Goal: Transaction & Acquisition: Purchase product/service

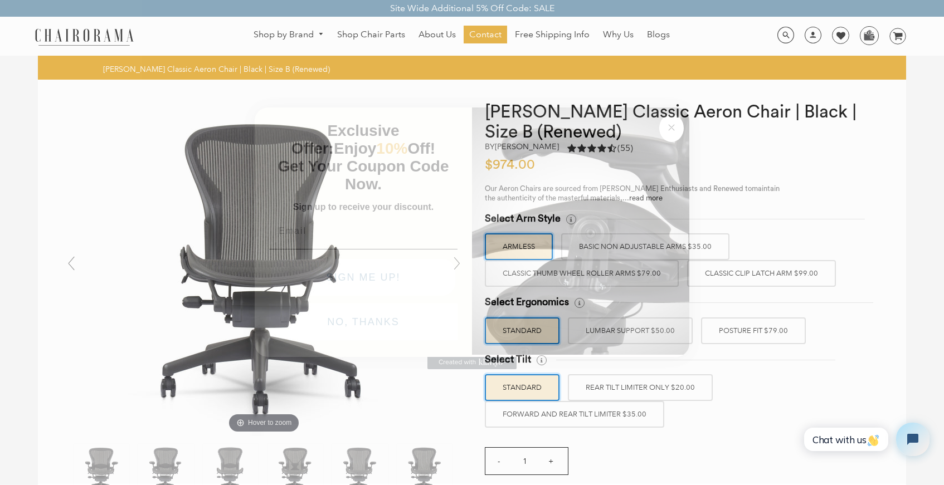
click at [673, 128] on circle "Close dialog" at bounding box center [671, 127] width 13 height 13
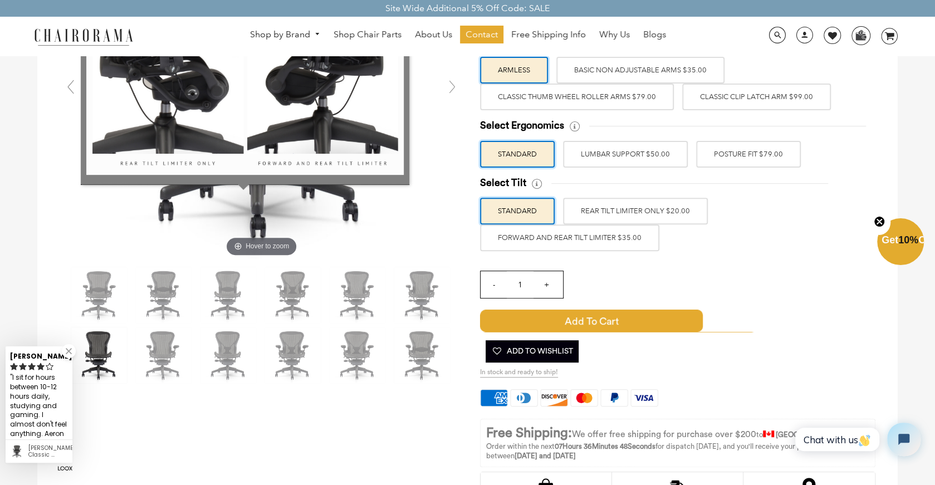
scroll to position [177, 0]
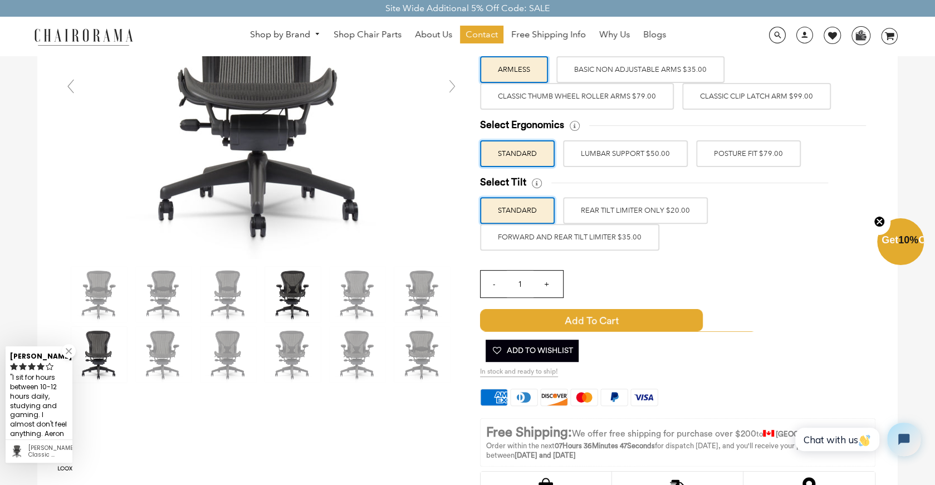
click at [300, 291] on img at bounding box center [293, 295] width 56 height 56
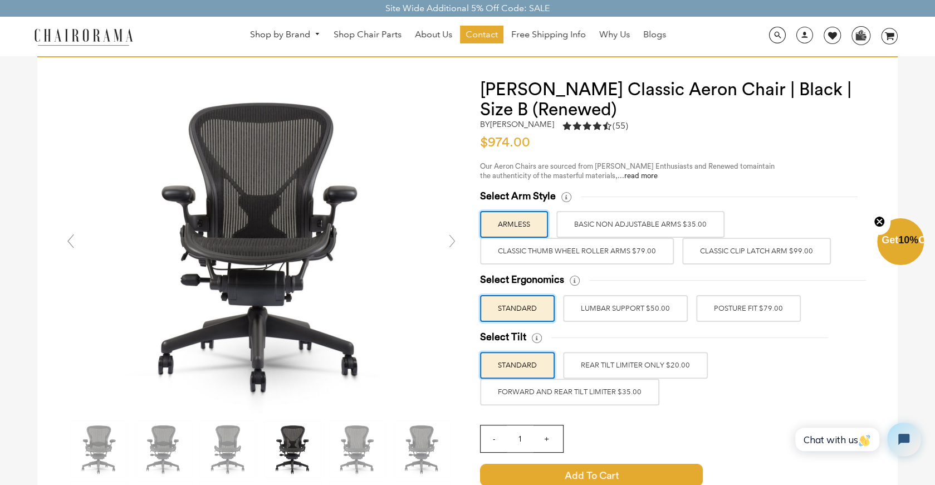
scroll to position [21, 0]
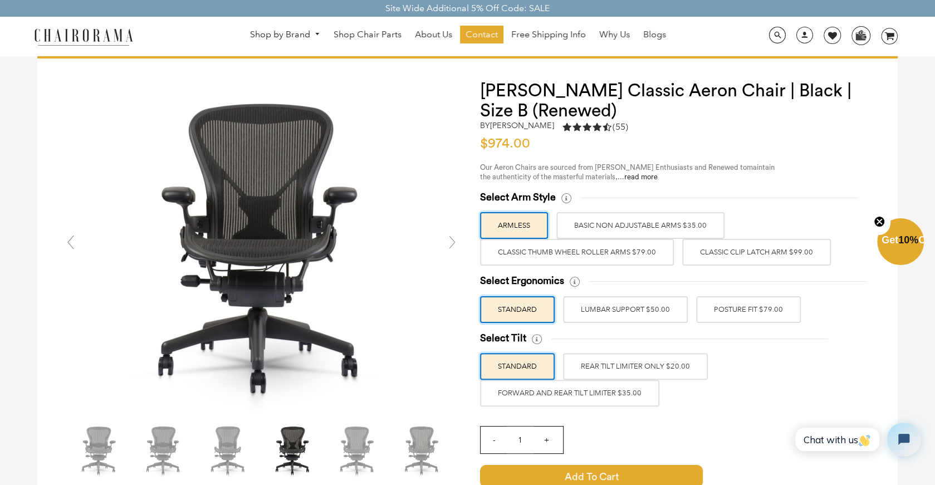
click at [456, 246] on link at bounding box center [452, 242] width 22 height 22
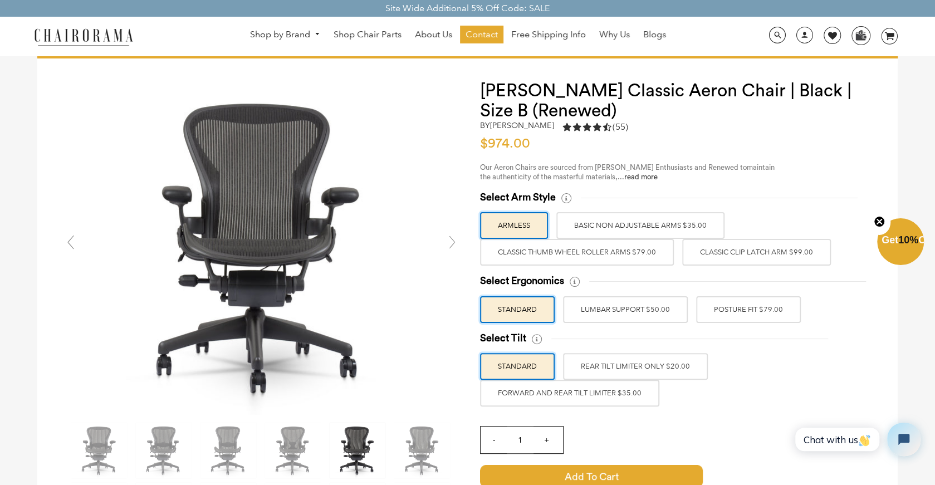
click at [456, 246] on link at bounding box center [452, 242] width 22 height 22
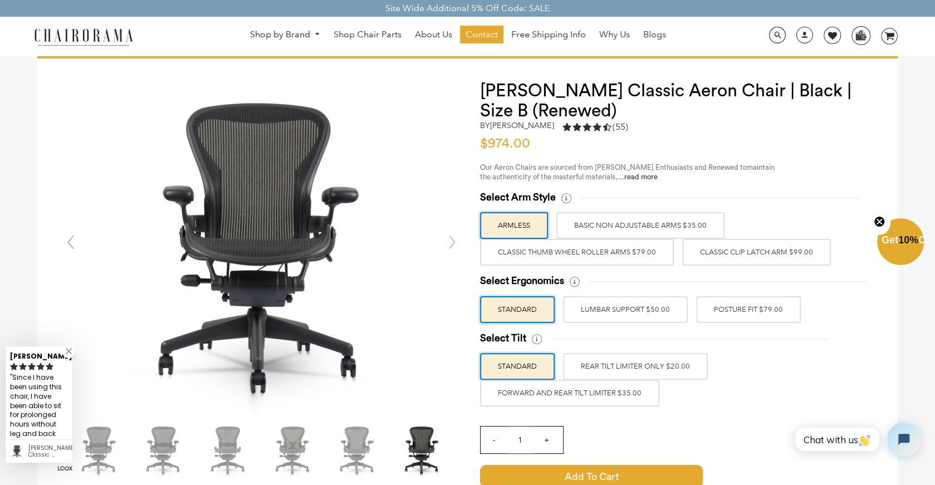
click at [456, 246] on link at bounding box center [452, 242] width 22 height 22
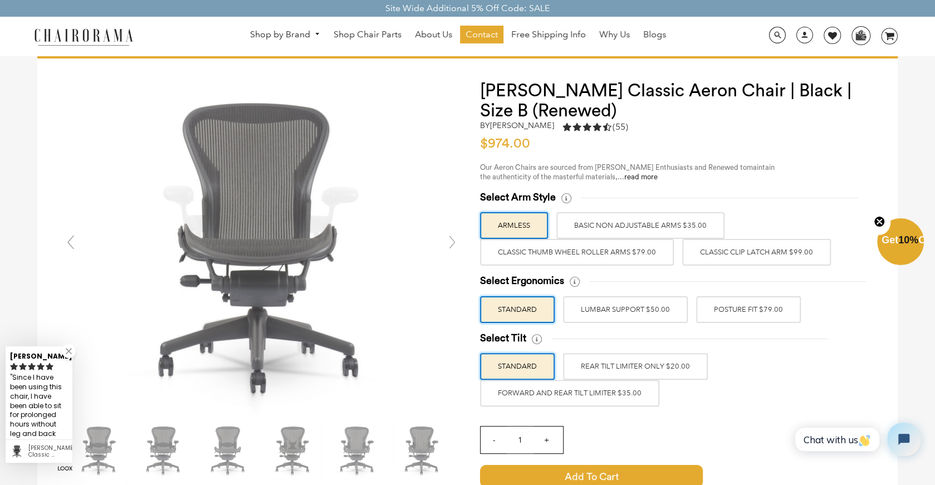
click at [456, 246] on link at bounding box center [452, 242] width 22 height 22
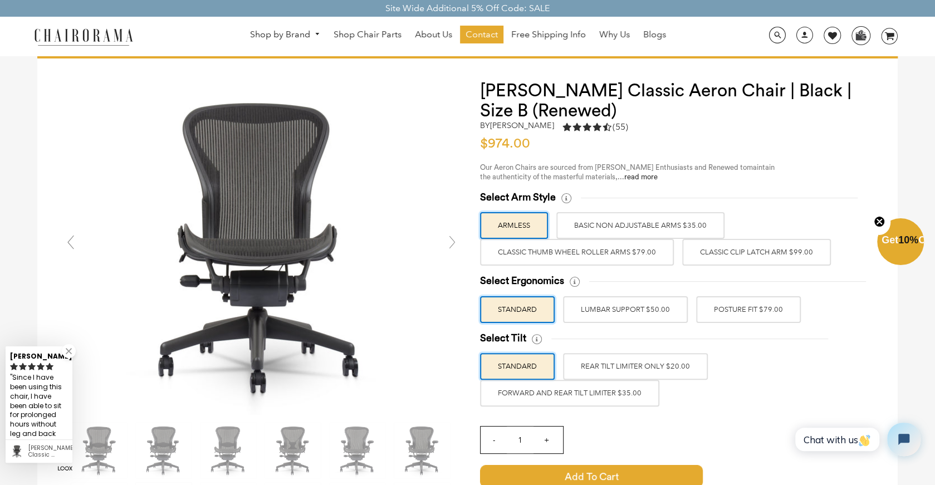
click at [456, 246] on link at bounding box center [452, 242] width 22 height 22
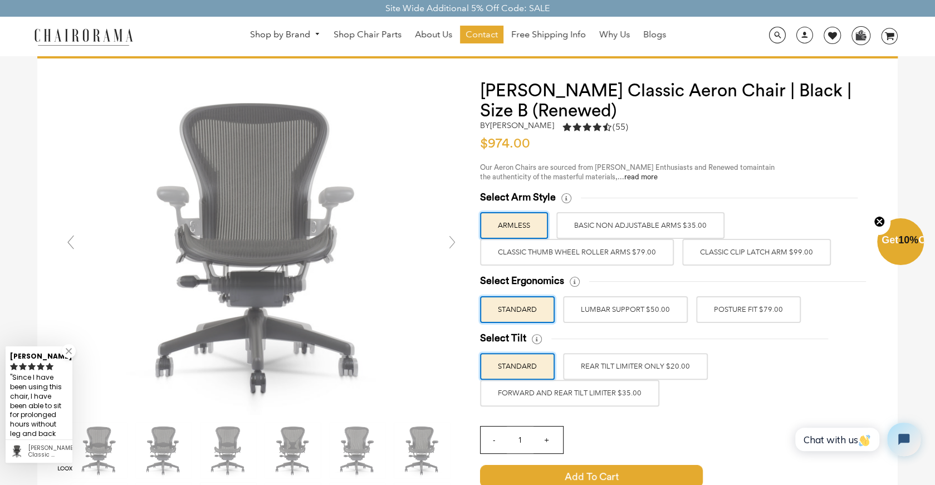
click at [456, 246] on link at bounding box center [452, 242] width 22 height 22
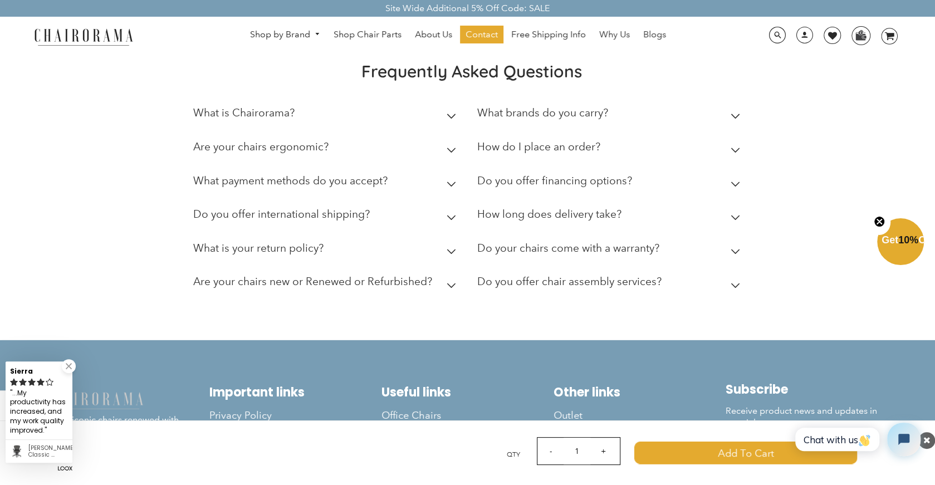
scroll to position [4900, 0]
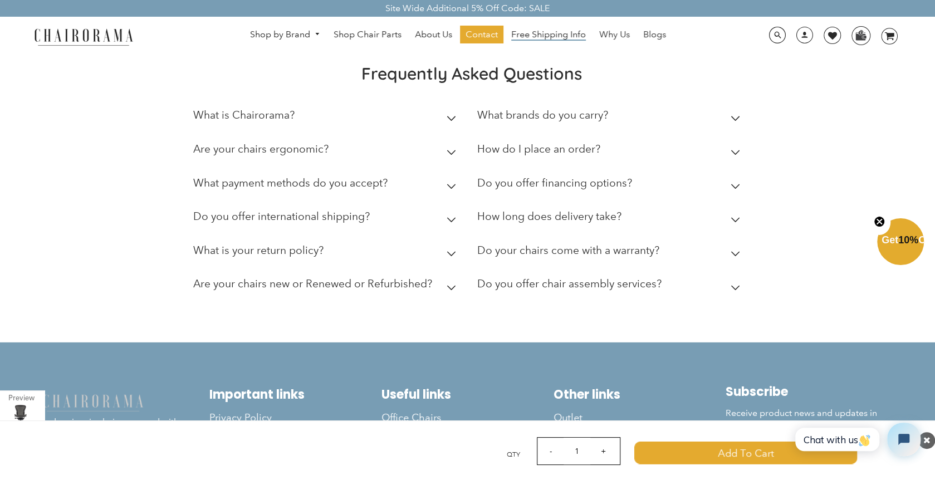
click at [565, 41] on span "Free Shipping Info" at bounding box center [548, 35] width 75 height 12
